Goal: Information Seeking & Learning: Learn about a topic

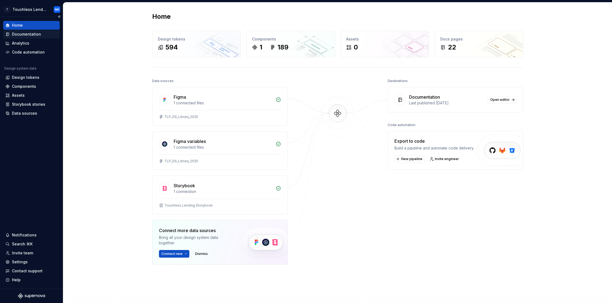
click at [31, 36] on div "Documentation" at bounding box center [26, 33] width 29 height 5
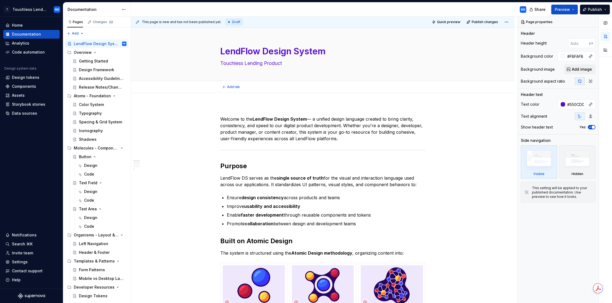
type textarea "*"
click at [31, 79] on div "Design tokens" at bounding box center [25, 77] width 27 height 5
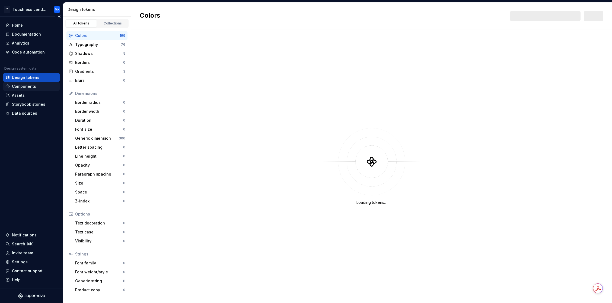
click at [31, 87] on div "Components" at bounding box center [24, 86] width 24 height 5
